Goal: Task Accomplishment & Management: Manage account settings

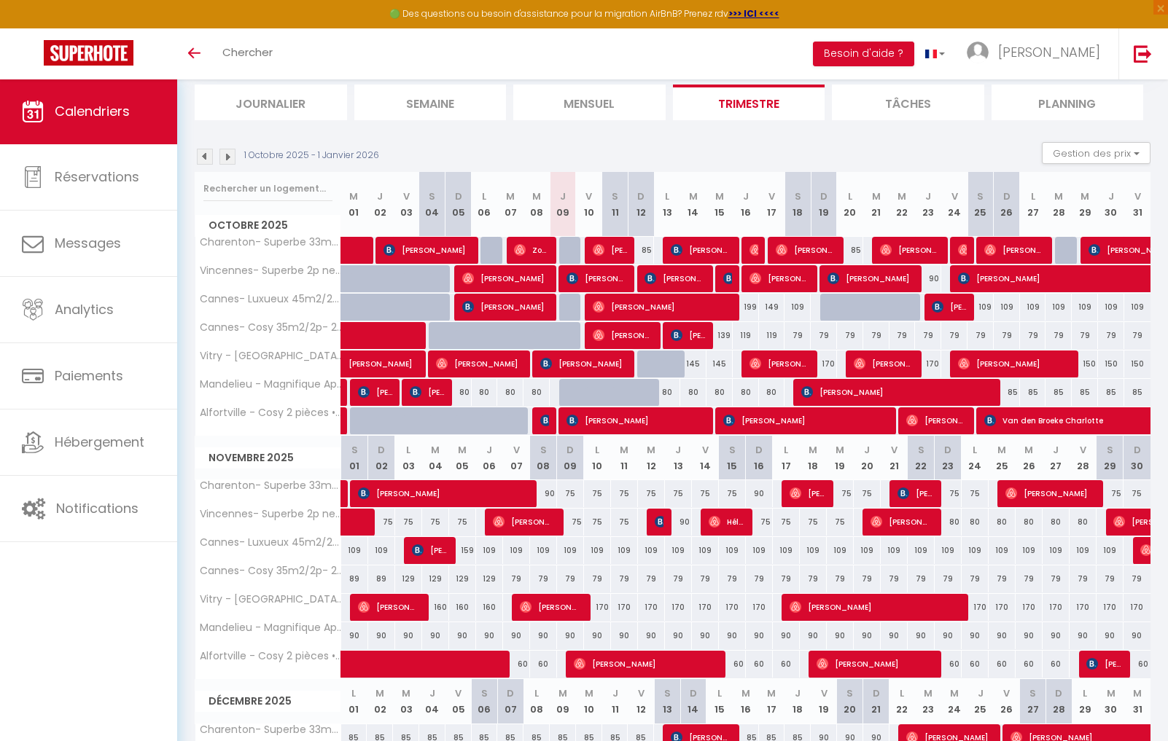
scroll to position [206, 0]
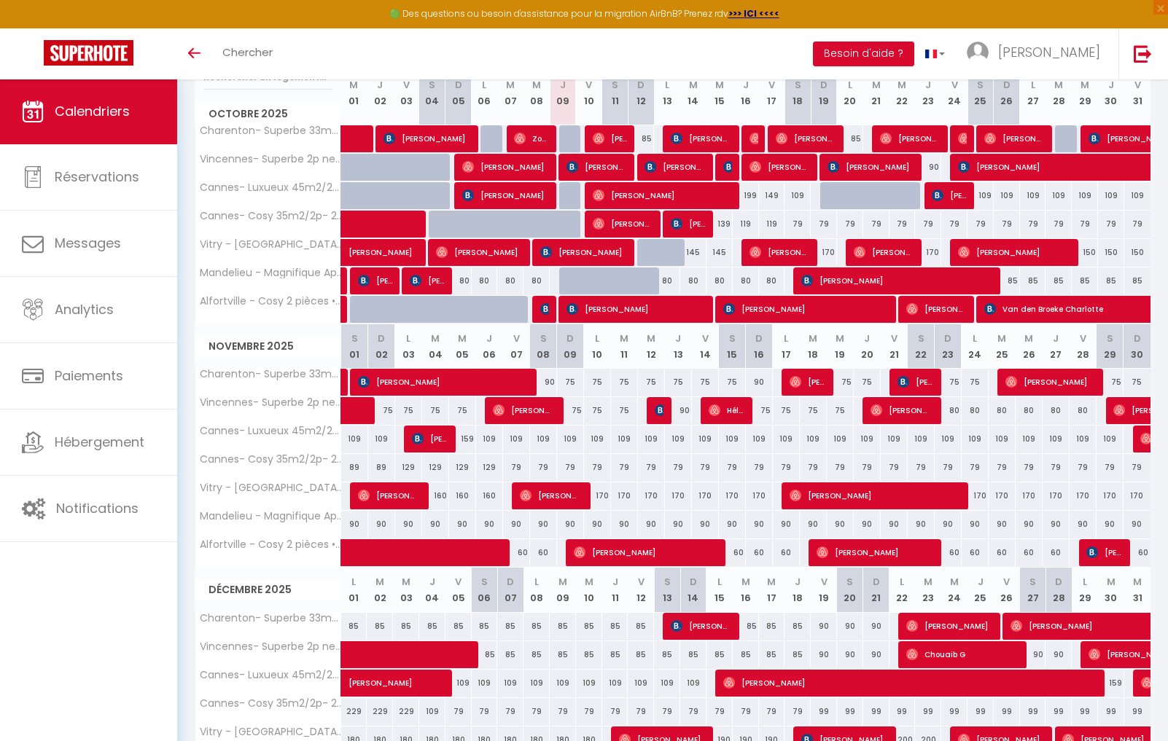
click at [824, 655] on div "90" at bounding box center [824, 655] width 26 height 27
type input "90"
type input "Ven 19 Décembre 2025"
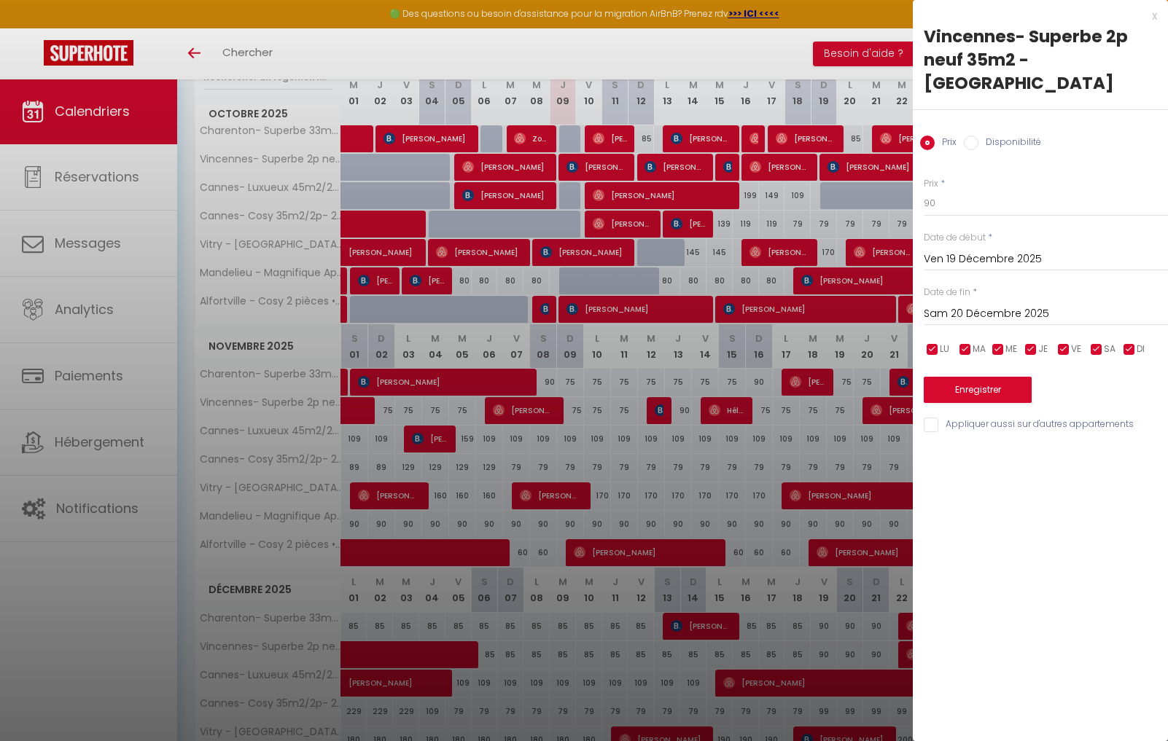
click at [962, 300] on div "[DATE] < [DATE] > Dim Lun Mar Mer Jeu Ven Sam 1 2 3 4 5 6 7 8 9 10 11 12 13 14 …" at bounding box center [1046, 313] width 244 height 26
click at [1024, 305] on input "Sam 20 Décembre 2025" at bounding box center [1046, 314] width 244 height 19
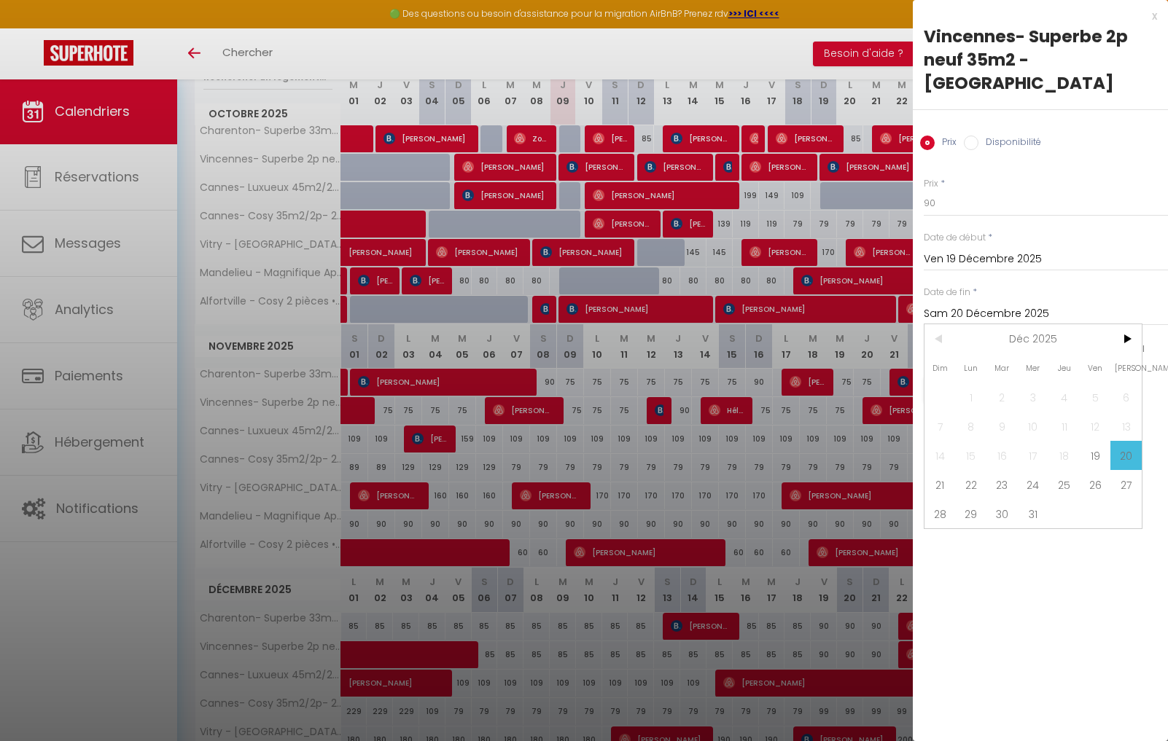
click at [976, 470] on span "22" at bounding box center [971, 484] width 31 height 29
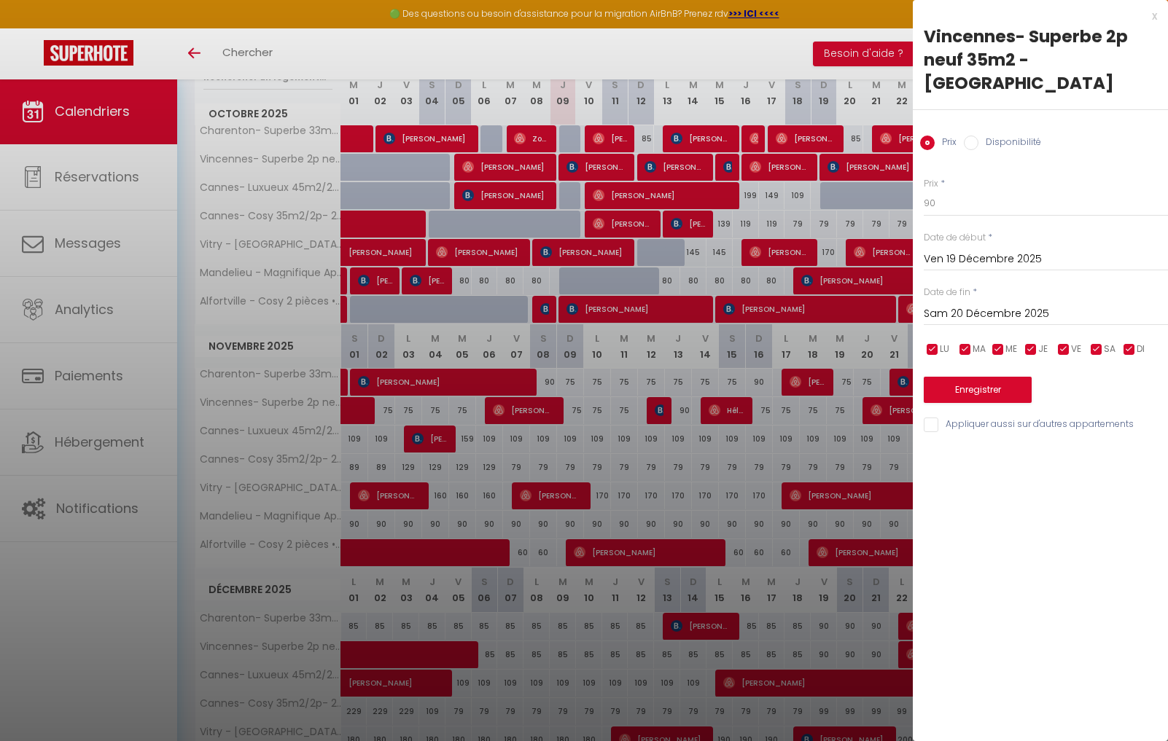
type input "Lun 22 Décembre 2025"
drag, startPoint x: 924, startPoint y: 179, endPoint x: 894, endPoint y: 172, distance: 31.3
click at [902, 174] on body "🟢 Des questions ou besoin d'assistance pour la migration AirBnB? Prenez rdv >>>…" at bounding box center [584, 372] width 1168 height 1000
type input "85"
click at [1014, 377] on button "Enregistrer" at bounding box center [978, 390] width 108 height 26
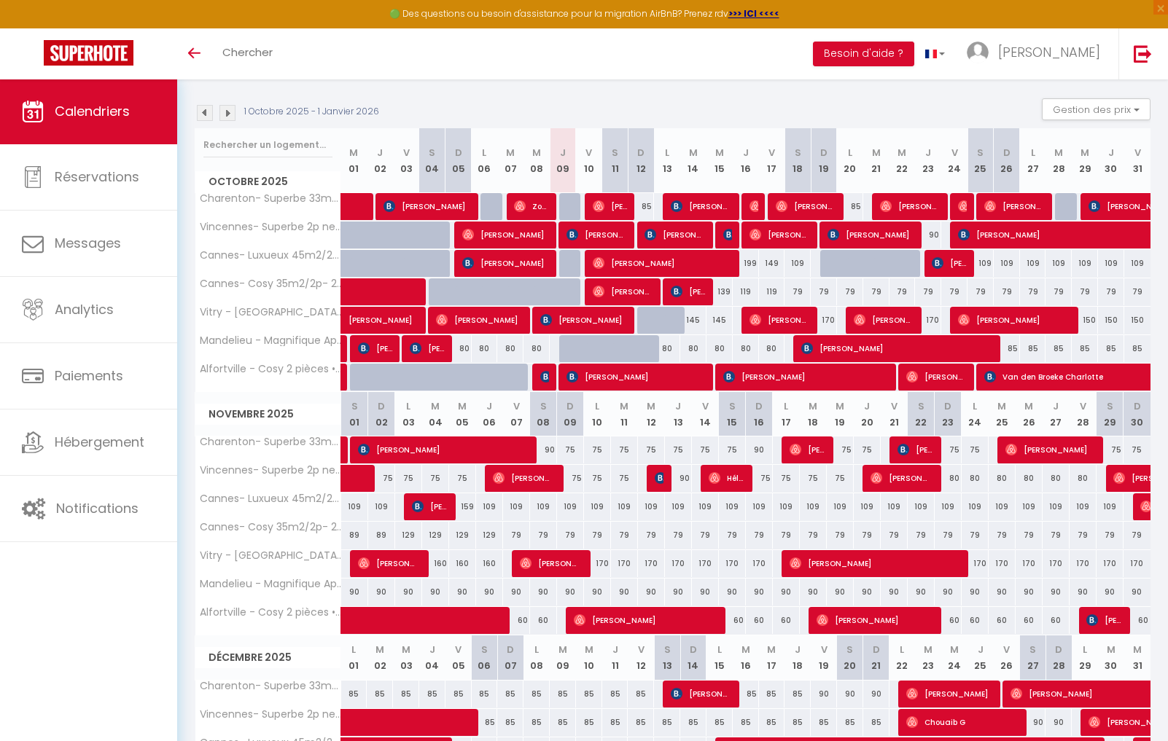
scroll to position [109, 0]
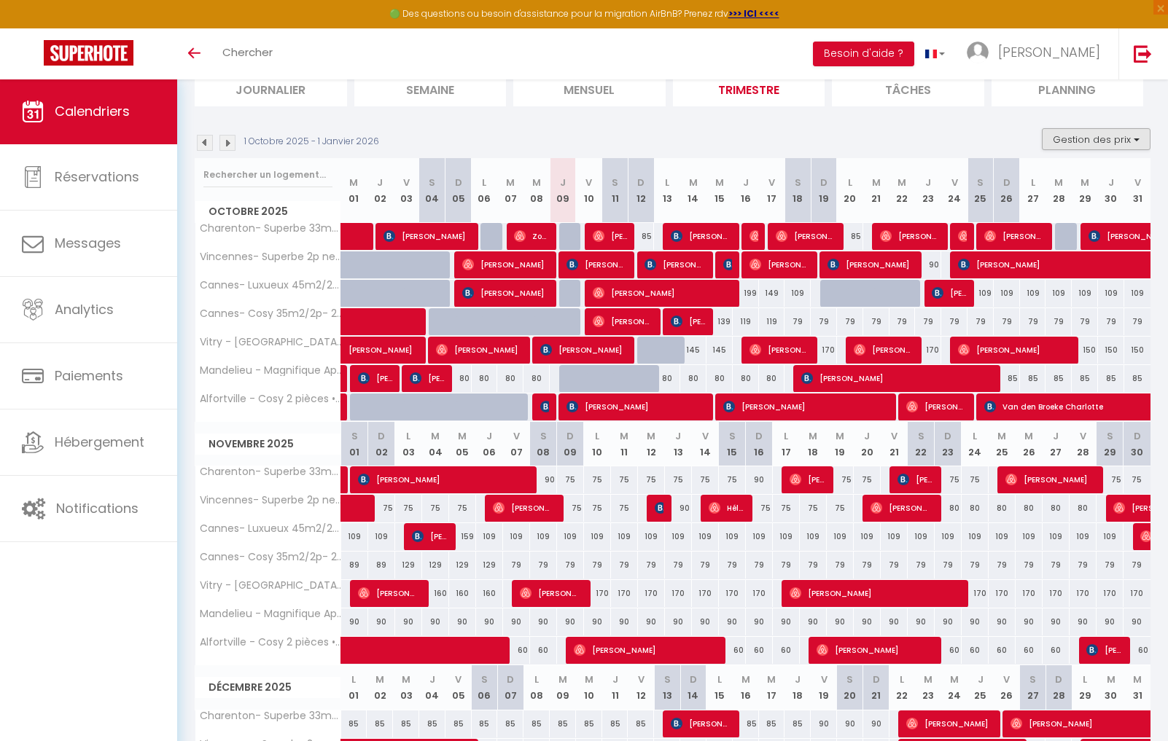
click at [1119, 141] on button "Gestion des prix" at bounding box center [1096, 139] width 109 height 22
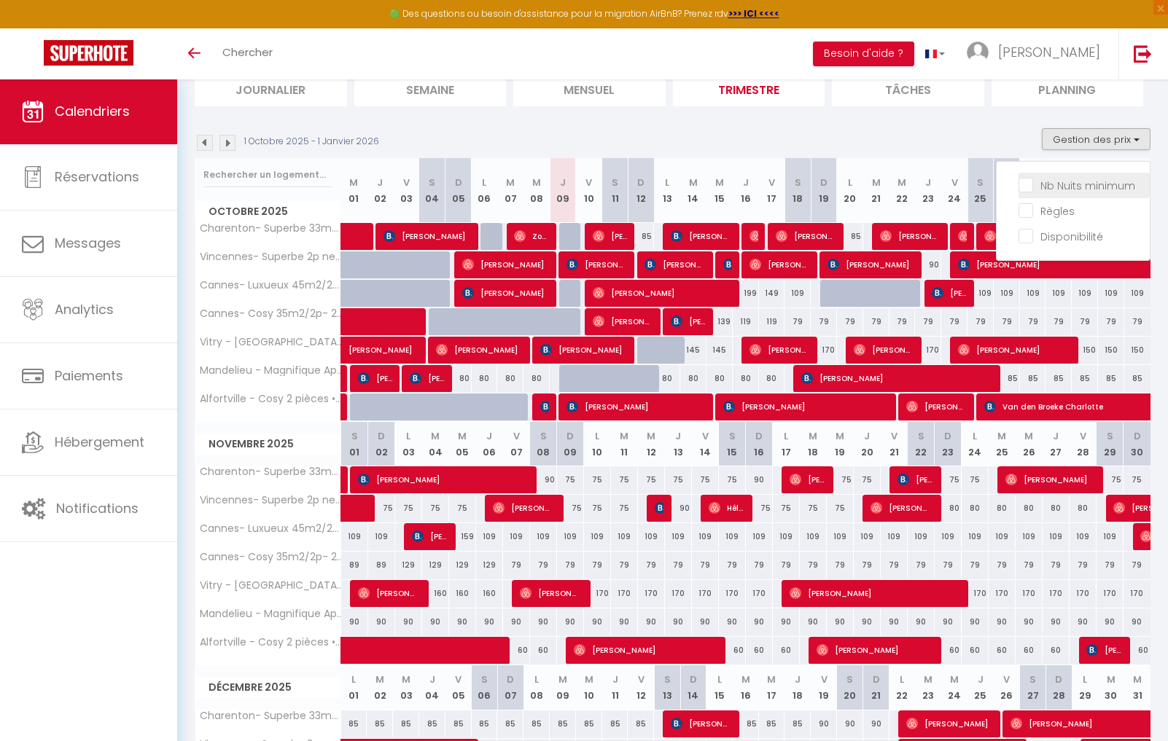
click at [1029, 184] on input "Nb Nuits minimum" at bounding box center [1083, 184] width 131 height 15
checkbox input "true"
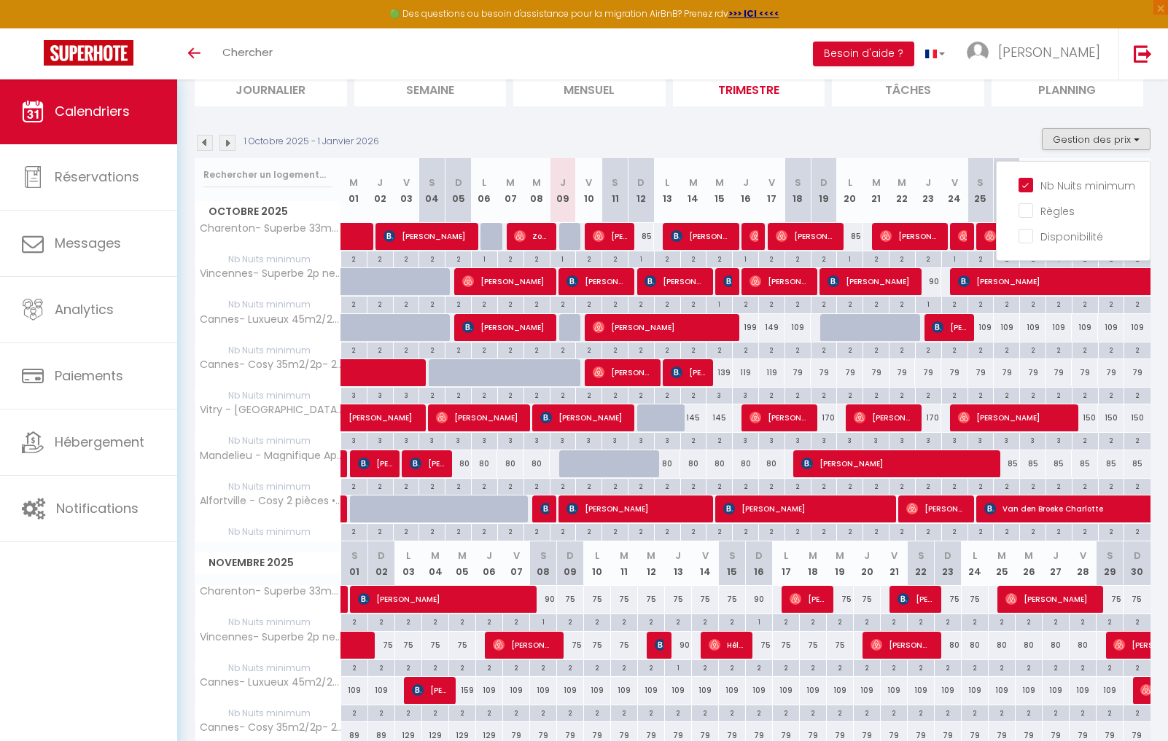
click at [762, 620] on div "1" at bounding box center [759, 622] width 26 height 14
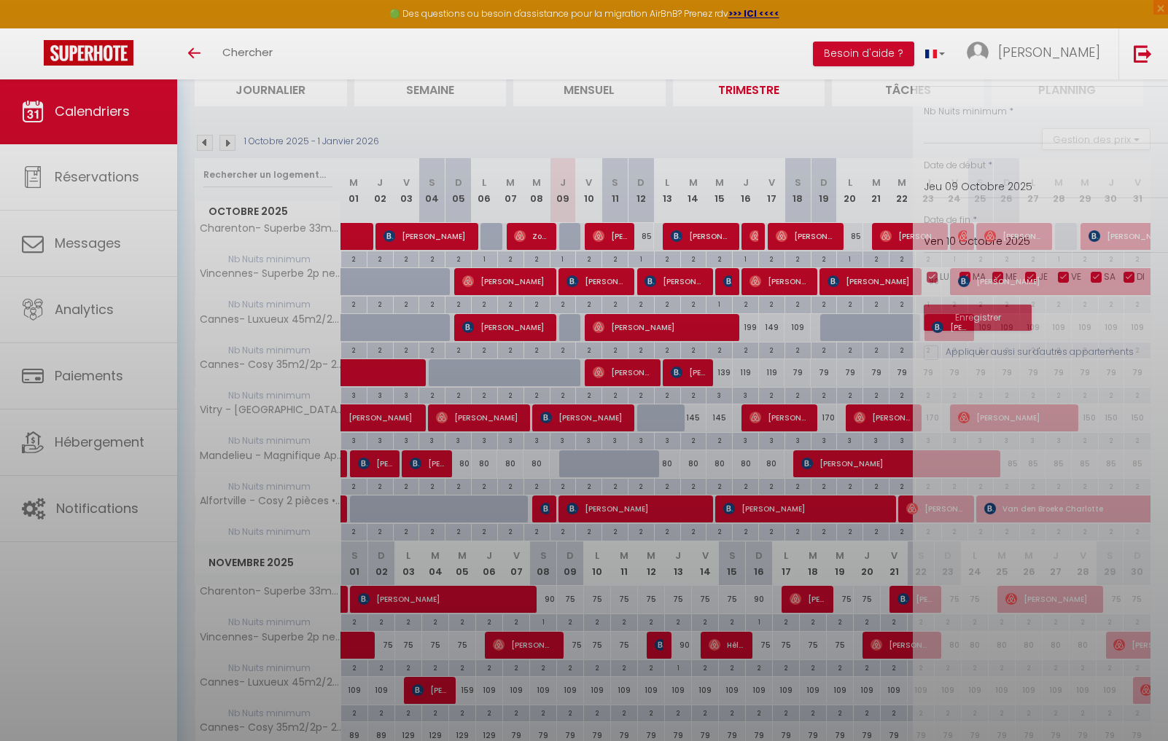
type input "1"
type input "Dim 16 Novembre 2025"
type input "Lun 17 Novembre 2025"
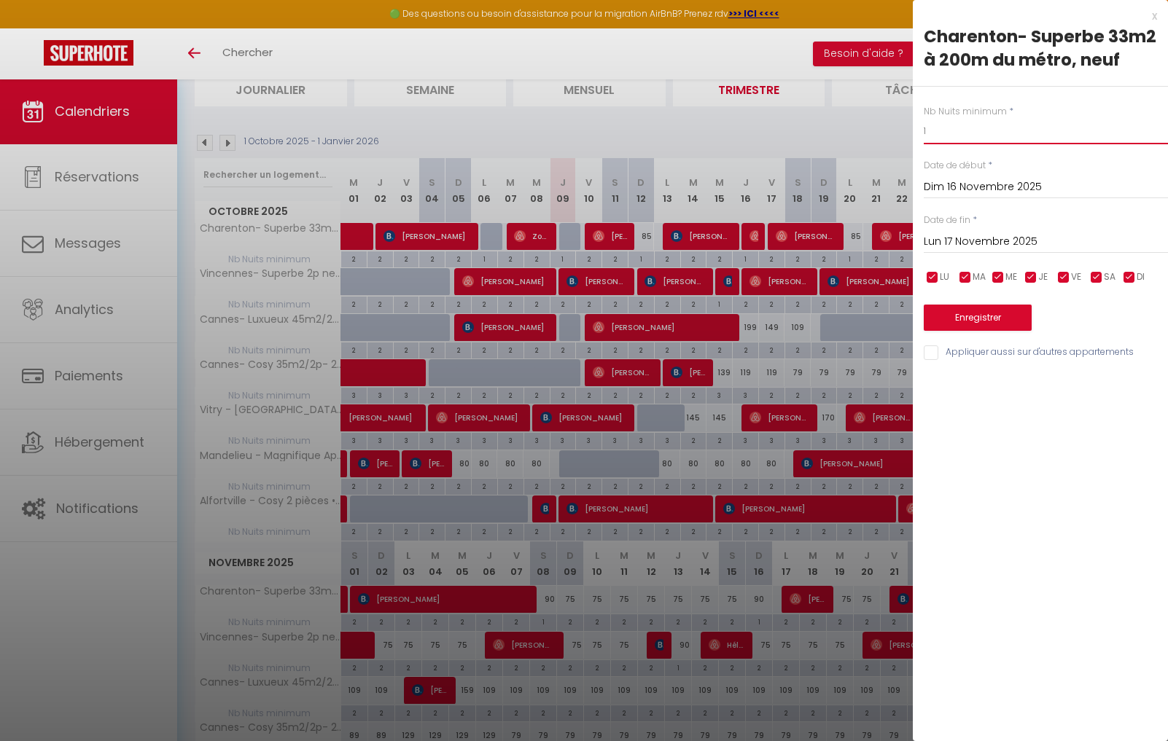
drag, startPoint x: 959, startPoint y: 133, endPoint x: 844, endPoint y: 114, distance: 116.9
click at [857, 119] on body "🟢 Des questions ou besoin d'assistance pour la migration AirBnB? Prenez rdv >>>…" at bounding box center [584, 649] width 1168 height 1358
type input "2"
click at [994, 324] on button "Enregistrer" at bounding box center [978, 318] width 108 height 26
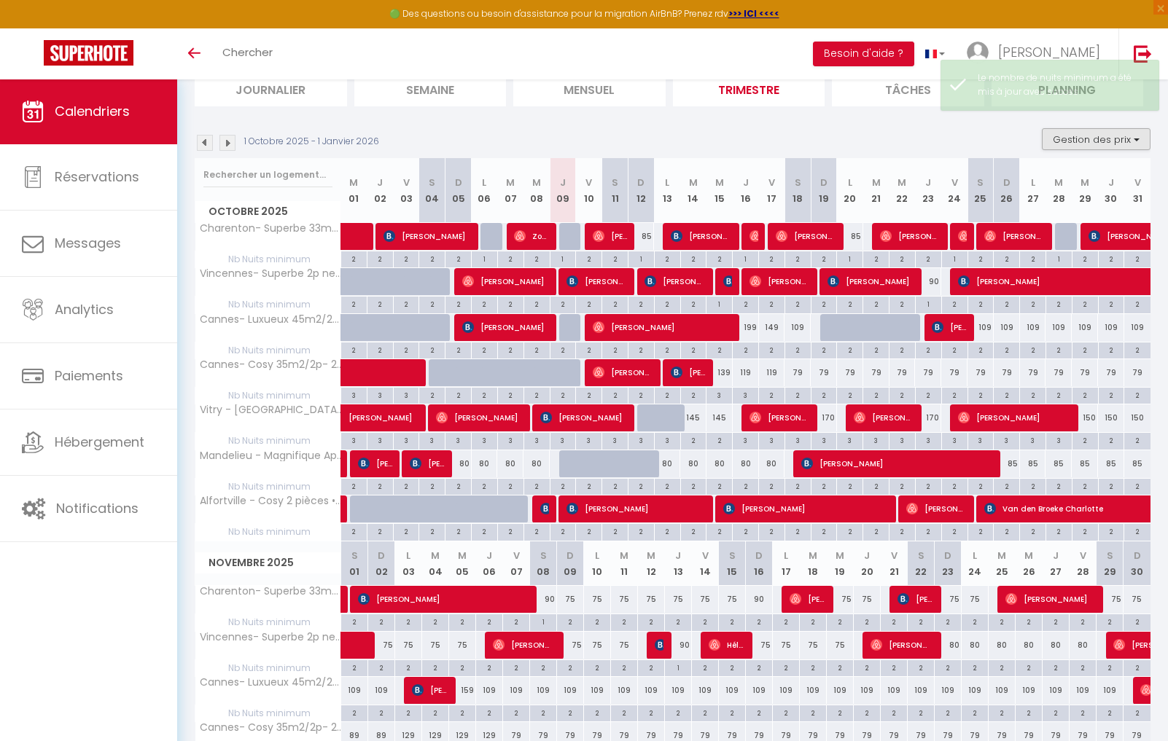
click at [1095, 144] on button "Gestion des prix" at bounding box center [1096, 139] width 109 height 22
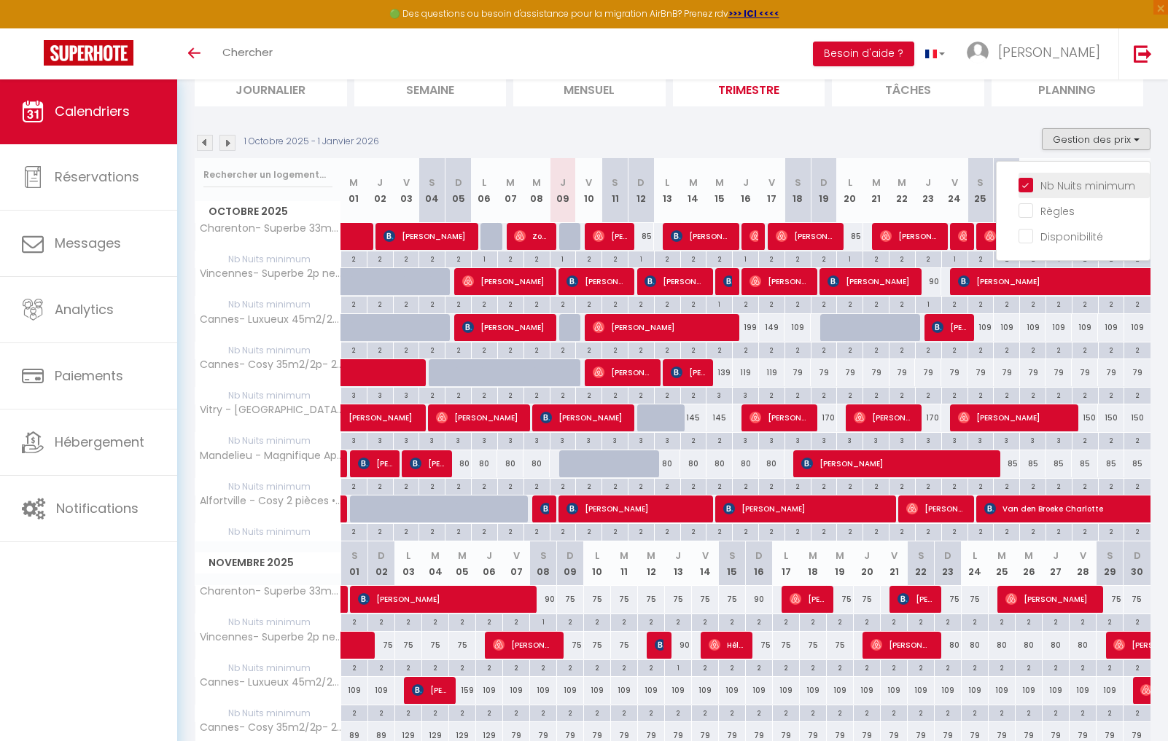
click at [1029, 185] on input "Nb Nuits minimum" at bounding box center [1083, 184] width 131 height 15
checkbox input "false"
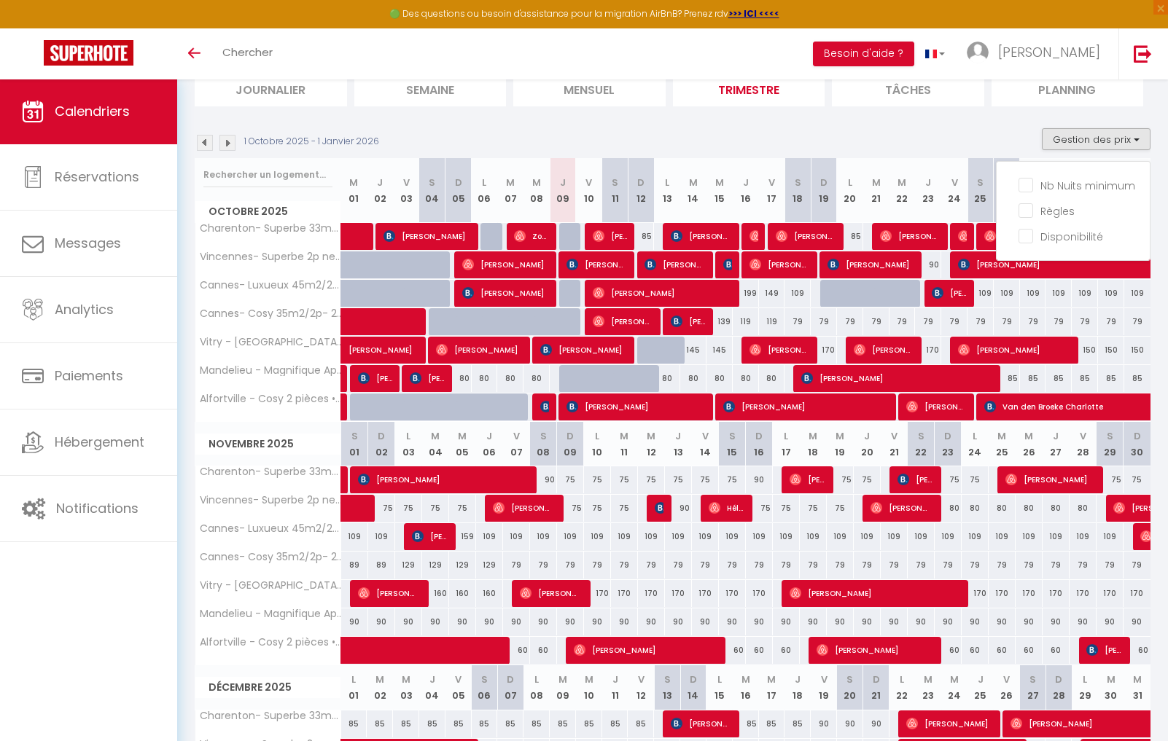
click at [759, 486] on div "90" at bounding box center [759, 480] width 27 height 27
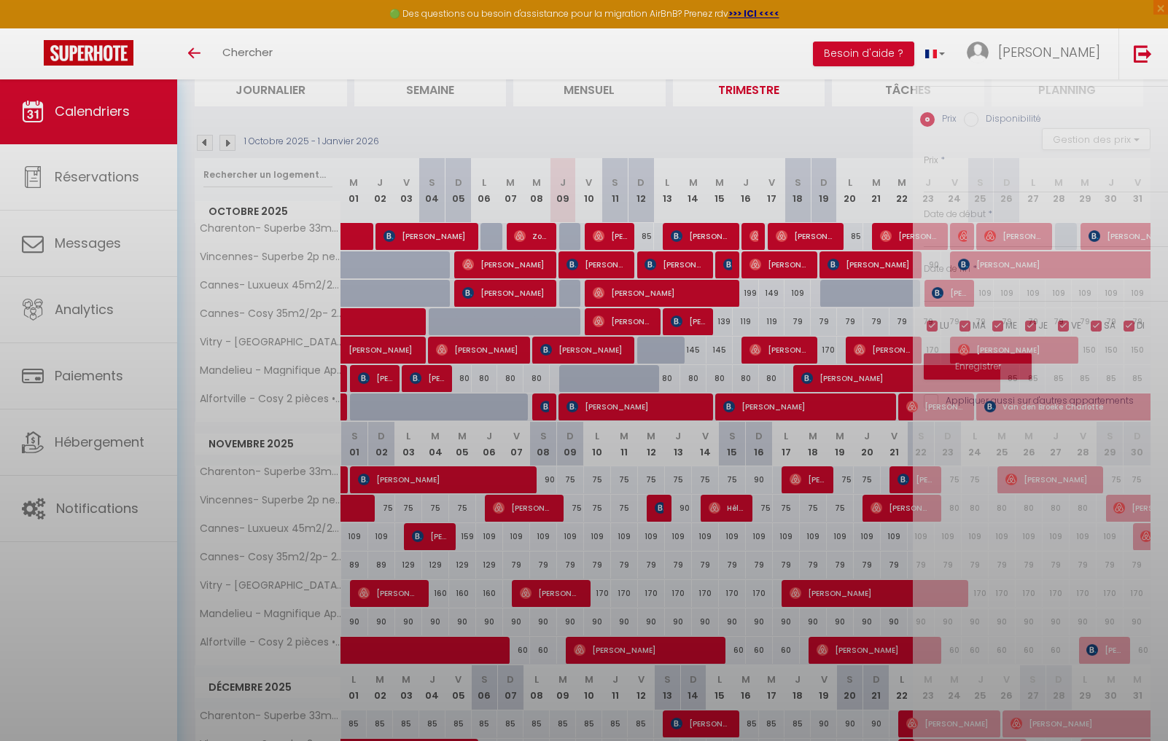
type input "90"
type input "Dim 16 Novembre 2025"
type input "Lun 17 Novembre 2025"
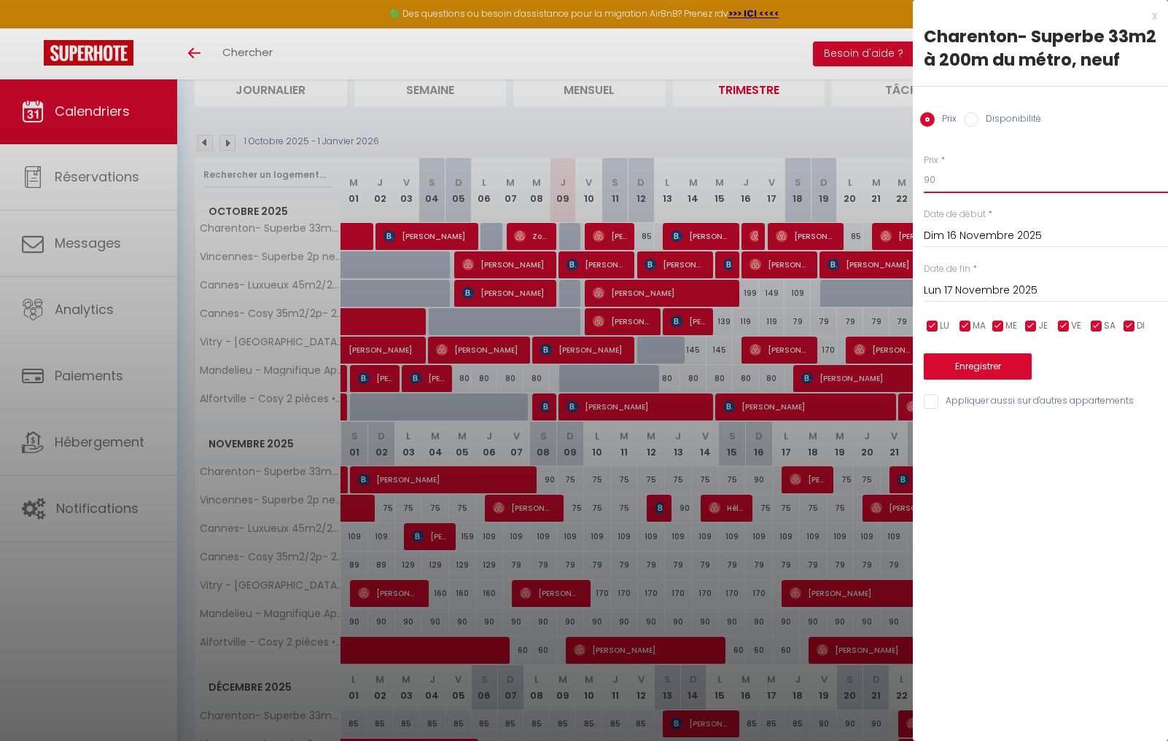
drag, startPoint x: 944, startPoint y: 181, endPoint x: 824, endPoint y: 141, distance: 126.8
click at [843, 151] on body "🟢 Des questions ou besoin d'assistance pour la migration AirBnB? Prenez rdv >>>…" at bounding box center [584, 470] width 1168 height 1000
type input "75"
click at [975, 355] on button "Enregistrer" at bounding box center [978, 367] width 108 height 26
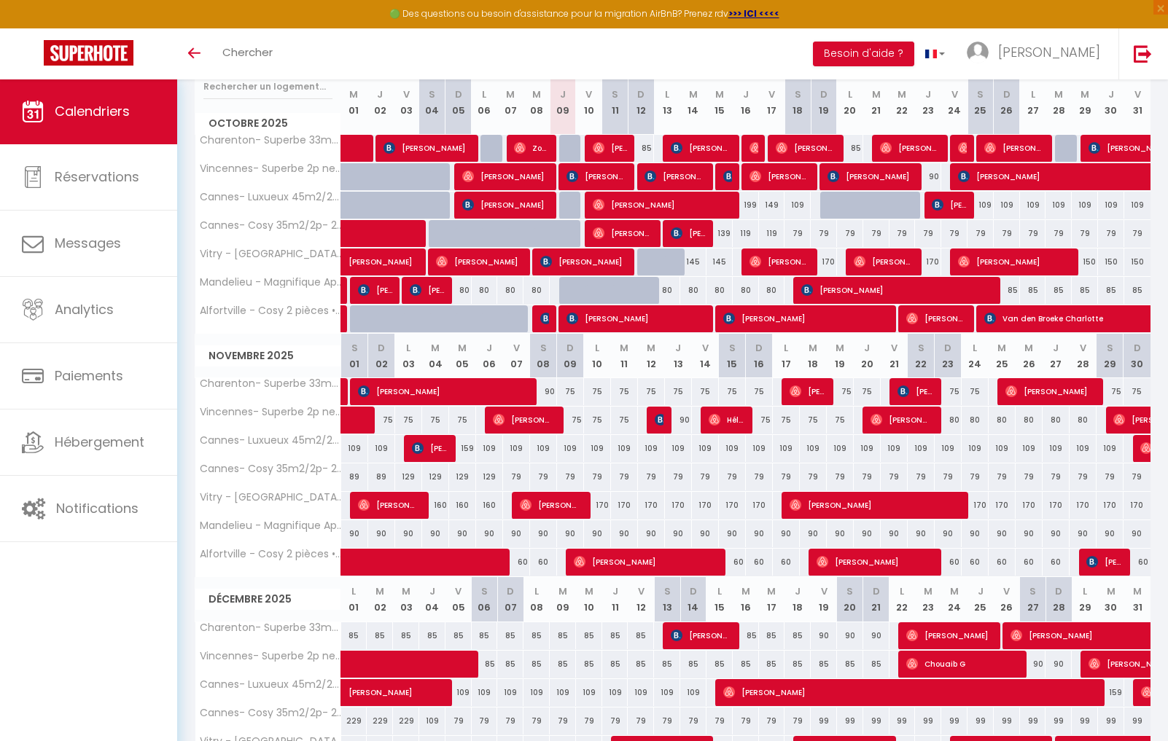
scroll to position [195, 0]
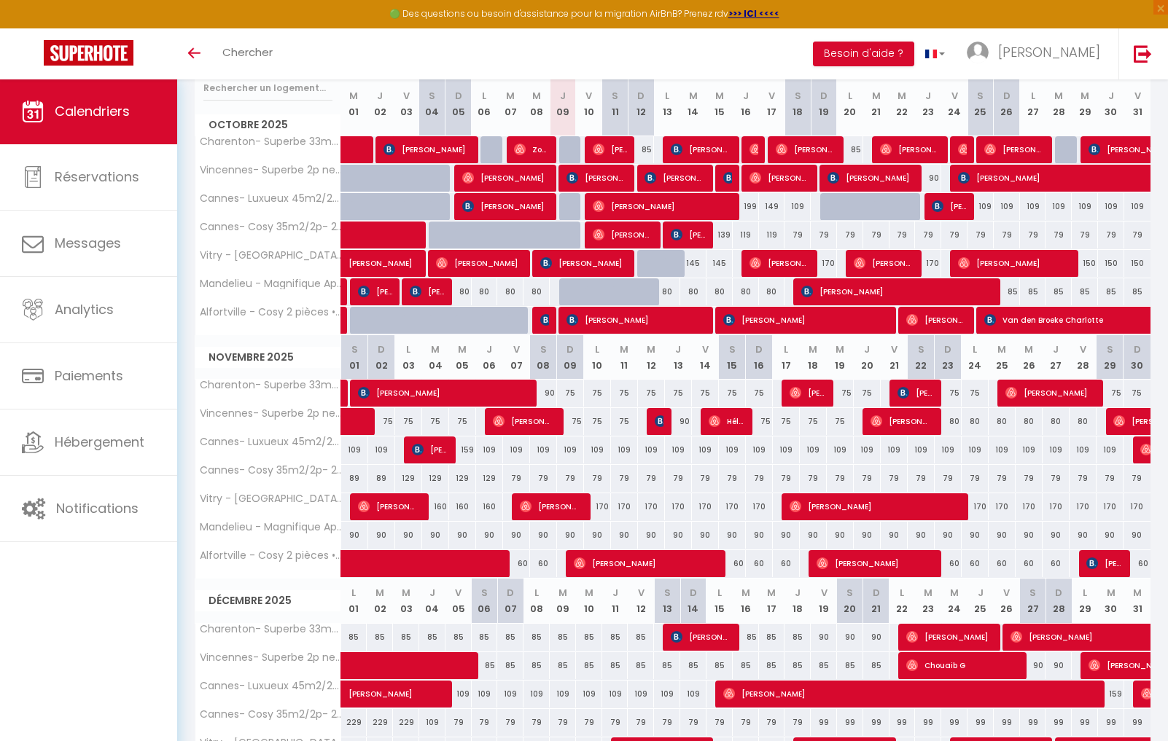
click at [348, 535] on div "90" at bounding box center [354, 535] width 27 height 27
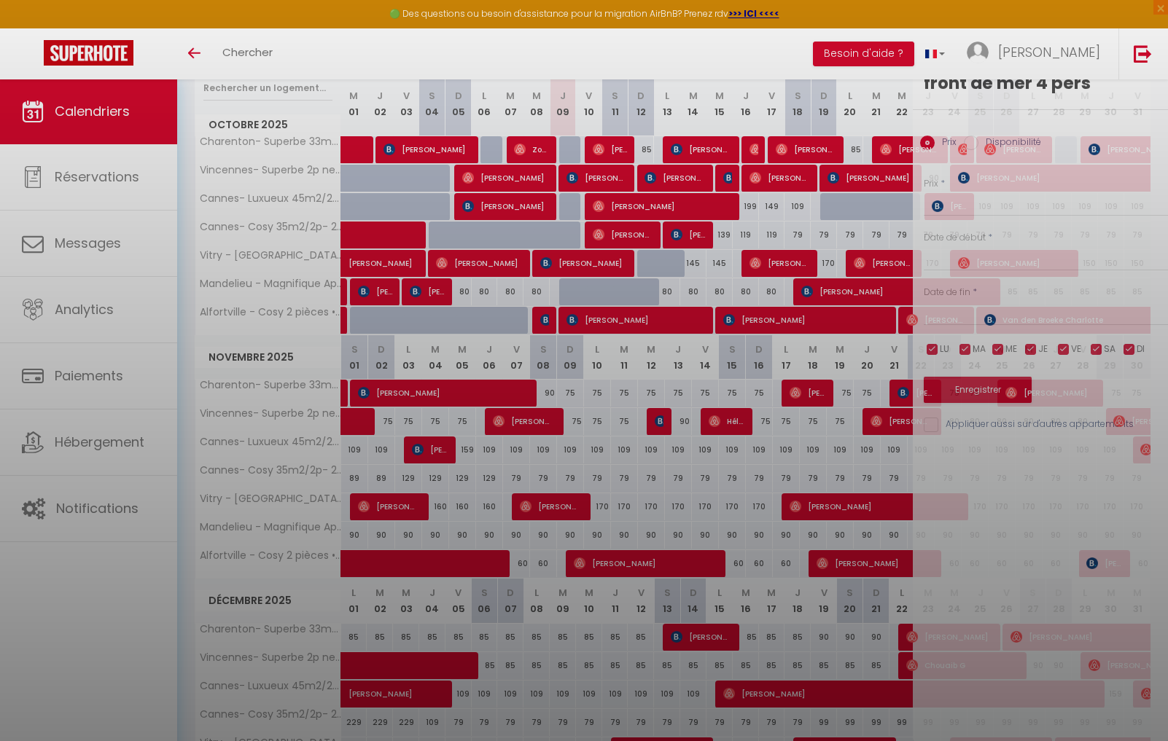
type input "90"
type input "[DATE]"
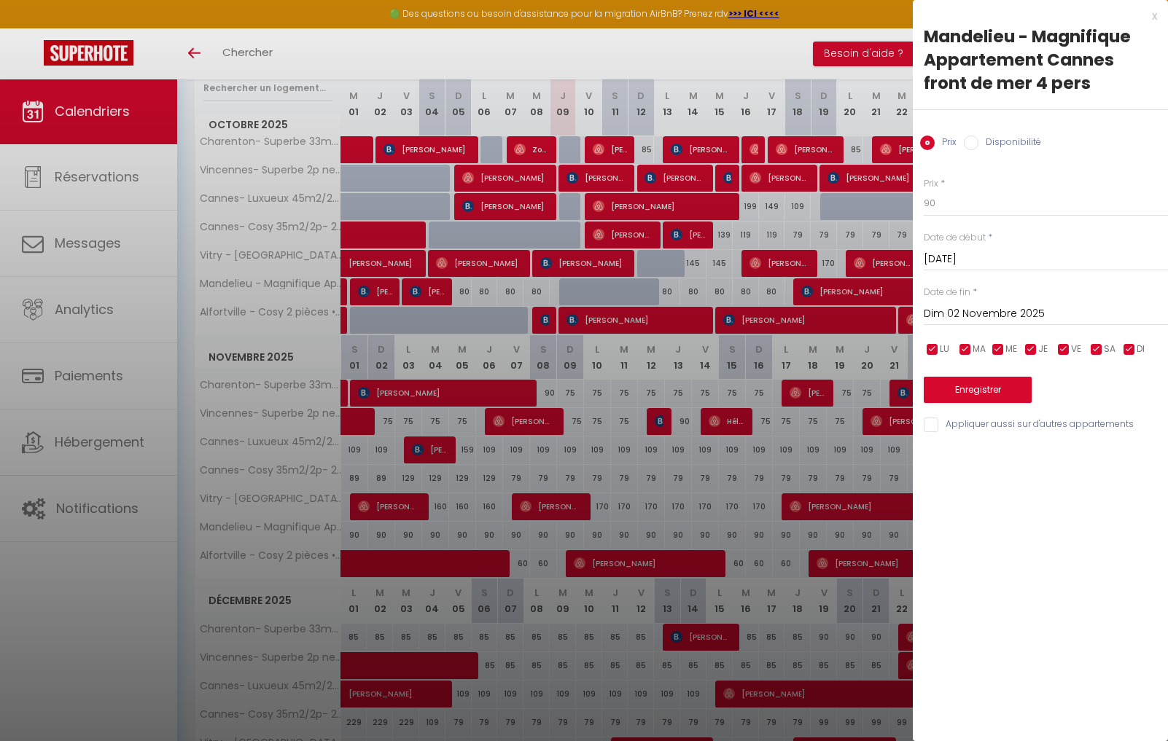
click at [964, 316] on input "Dim 02 Novembre 2025" at bounding box center [1046, 314] width 244 height 19
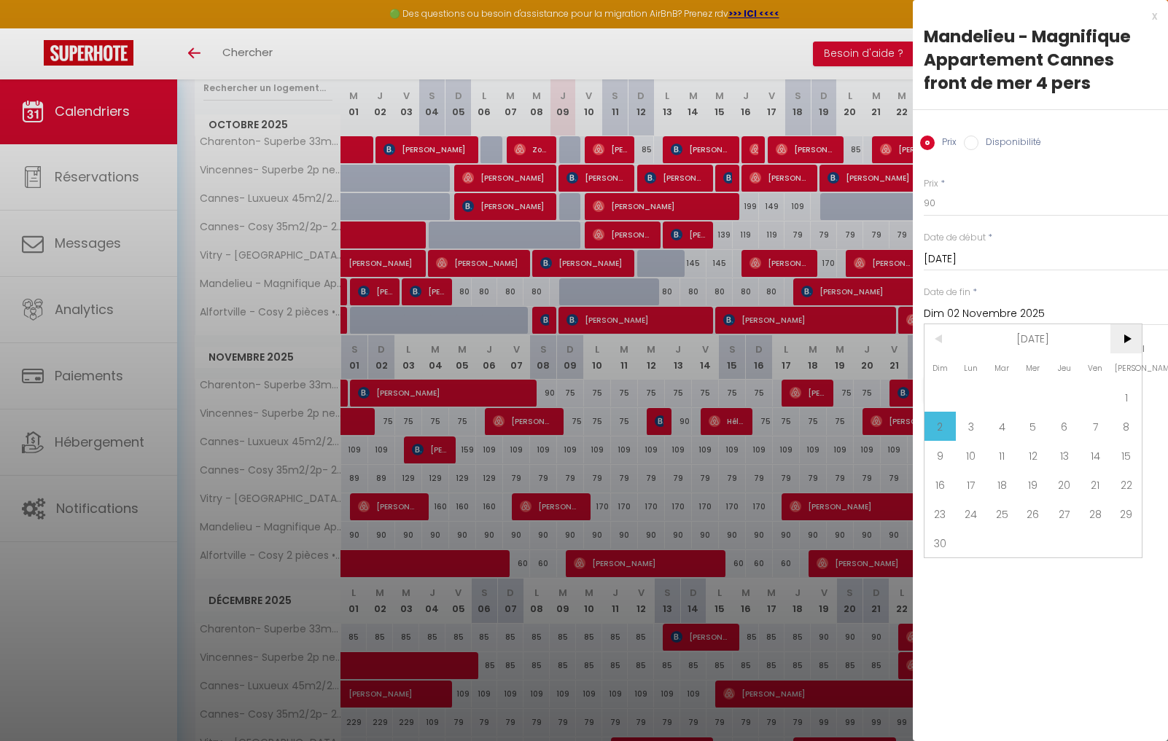
click at [1126, 340] on span ">" at bounding box center [1125, 338] width 31 height 29
click at [976, 397] on span "1" at bounding box center [971, 397] width 31 height 29
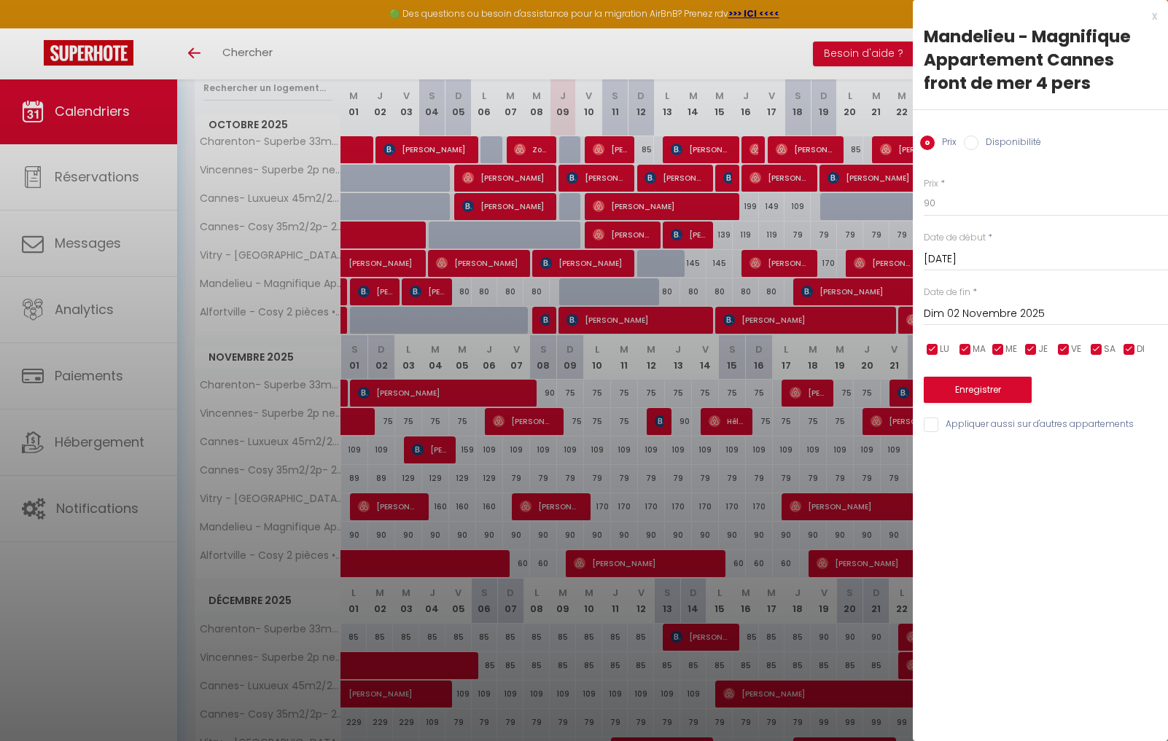
type input "Lun 01 Décembre 2025"
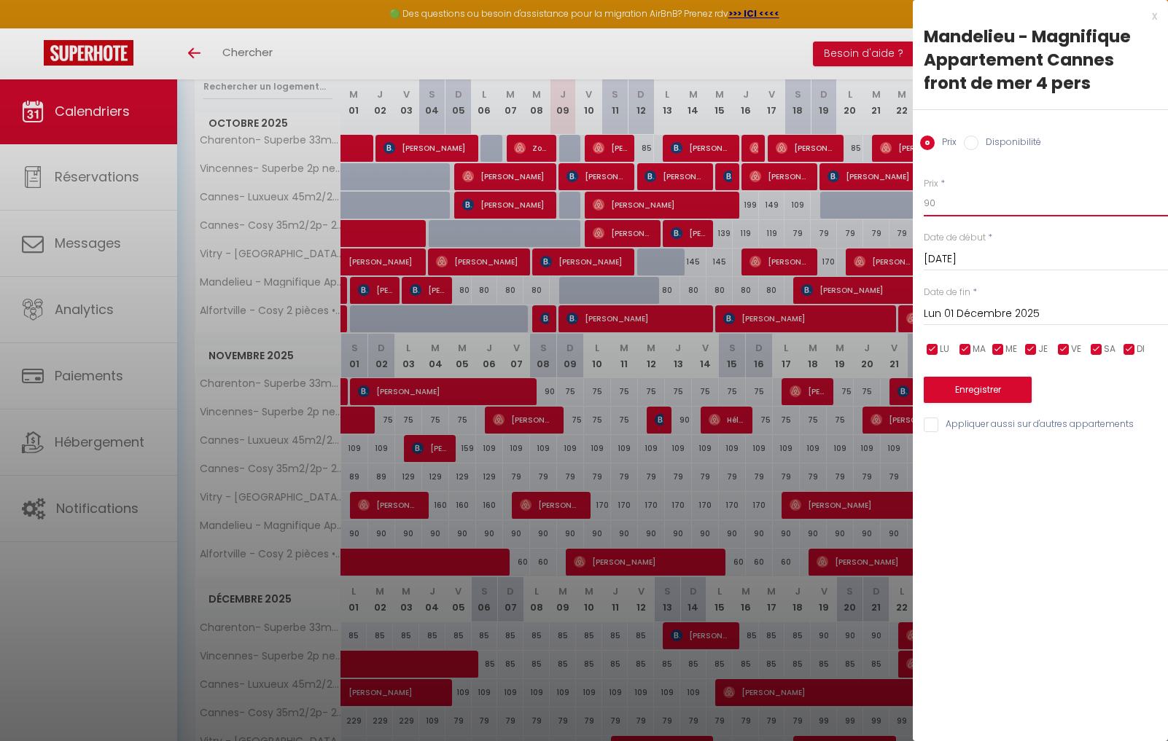
drag, startPoint x: 919, startPoint y: 203, endPoint x: 907, endPoint y: 203, distance: 11.7
click at [907, 203] on body "🟢 Des questions ou besoin d'assistance pour la migration AirBnB? Prenez rdv >>>…" at bounding box center [584, 382] width 1168 height 1000
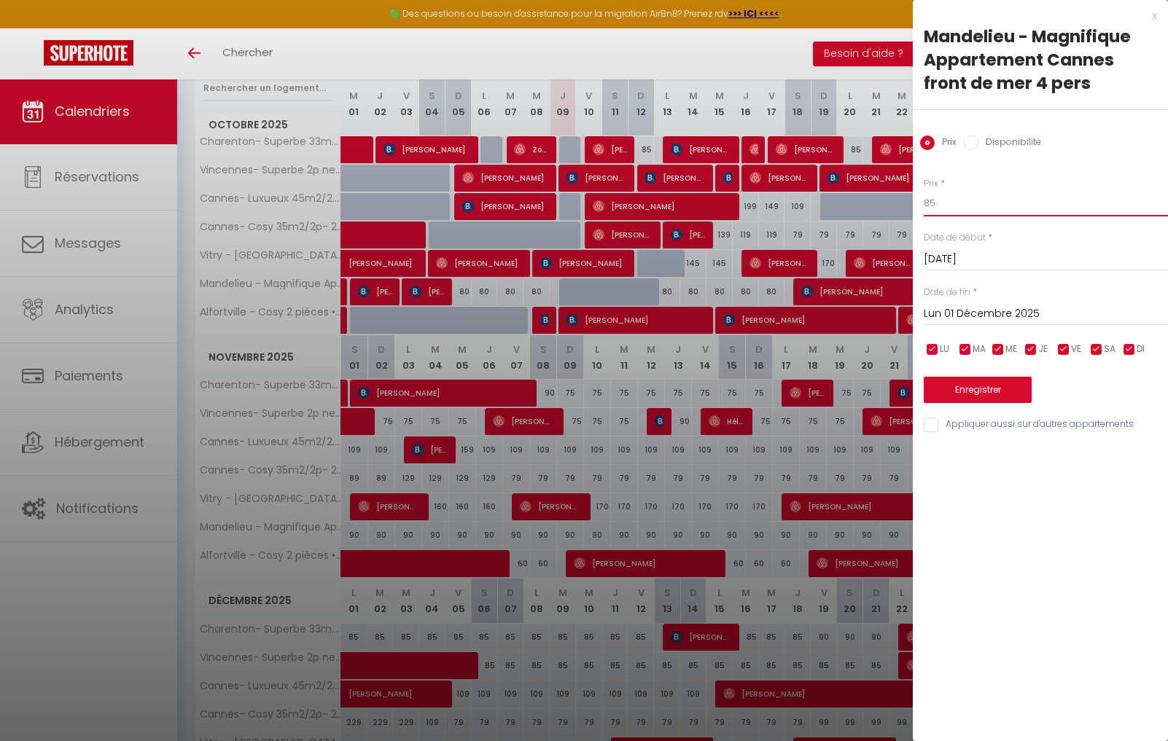
type input "85"
